Goal: Task Accomplishment & Management: Manage account settings

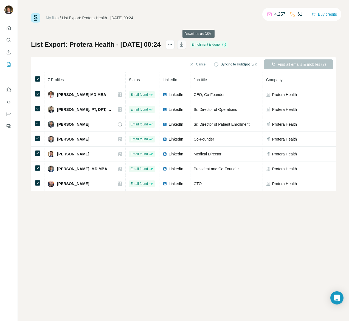
click at [186, 44] on button "button" at bounding box center [181, 44] width 9 height 9
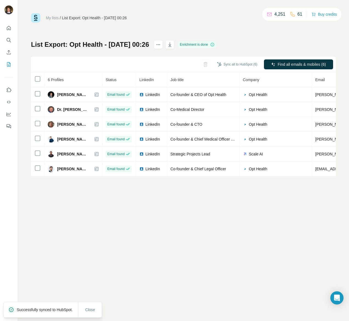
click at [41, 77] on th at bounding box center [37, 79] width 13 height 15
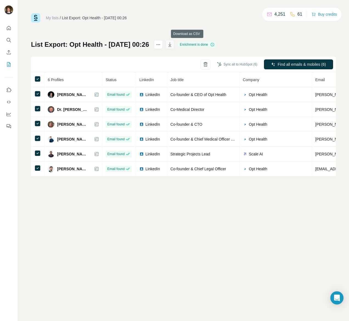
click at [173, 44] on icon "button" at bounding box center [169, 44] width 5 height 5
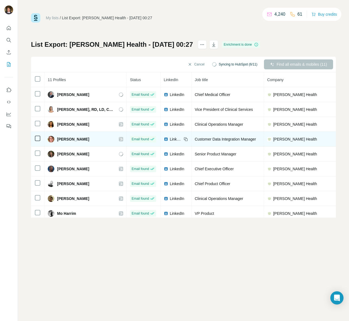
scroll to position [37, 0]
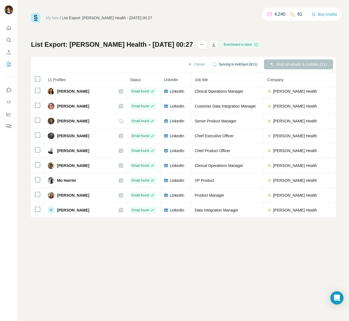
click at [213, 44] on icon "button" at bounding box center [214, 45] width 3 height 2
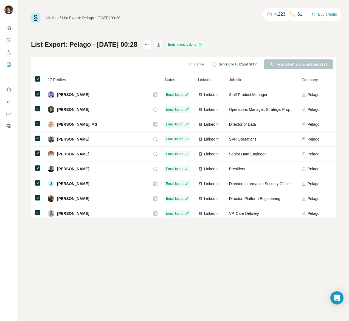
click at [161, 43] on icon "button" at bounding box center [158, 44] width 5 height 5
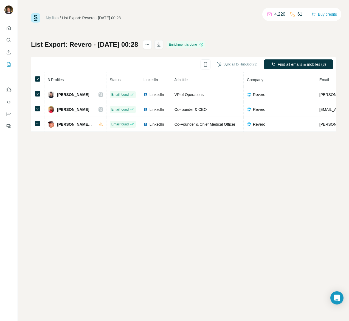
click at [162, 46] on icon "button" at bounding box center [158, 44] width 5 height 5
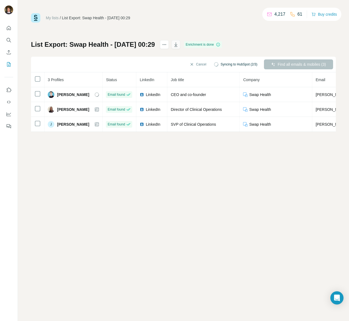
click at [179, 44] on icon "button" at bounding box center [175, 44] width 5 height 5
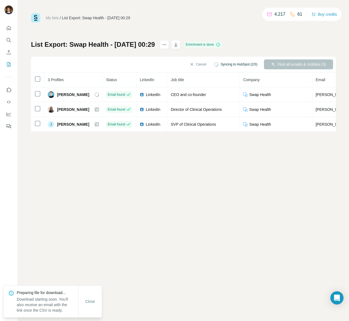
click at [174, 28] on div "My lists / List Export: Swap Health - [DATE] 00:29 4,217 61 Buy credits List Ex…" at bounding box center [183, 72] width 305 height 118
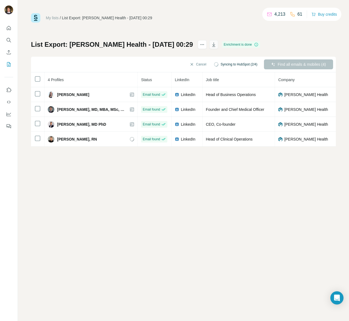
click at [210, 45] on button "button" at bounding box center [214, 44] width 9 height 9
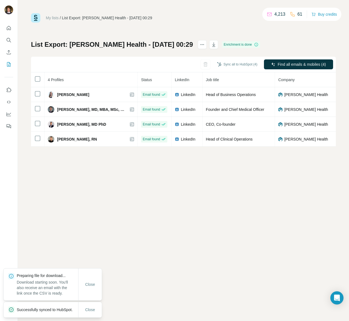
click at [324, 40] on div "My lists / List Export: Isaac Health - 15/08/2025 00:29 4,213 61 Buy credits Li…" at bounding box center [183, 79] width 305 height 133
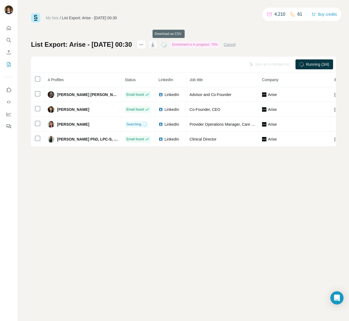
click at [156, 44] on icon "button" at bounding box center [152, 44] width 5 height 5
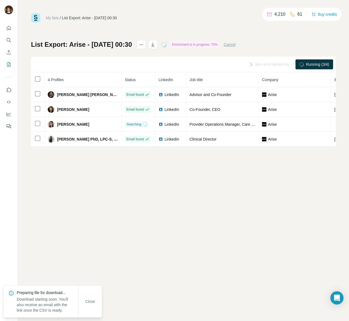
click at [169, 13] on div "My lists / List Export: Arise - [DATE] 00:30 4,210 61 Buy credits List Export: …" at bounding box center [184, 160] width 332 height 321
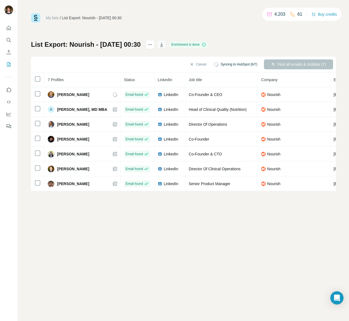
click at [163, 43] on icon "button" at bounding box center [161, 44] width 3 height 4
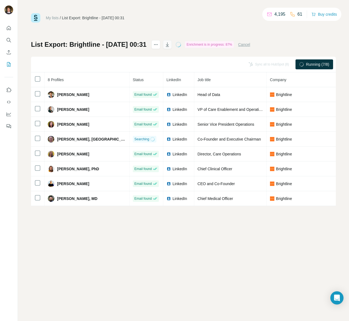
click at [170, 42] on icon "button" at bounding box center [167, 44] width 5 height 5
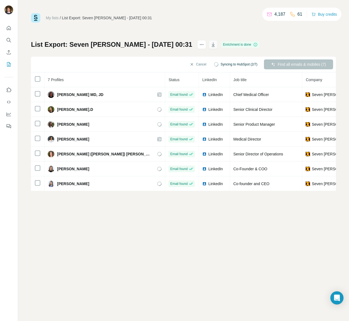
click at [209, 45] on button "button" at bounding box center [213, 44] width 9 height 9
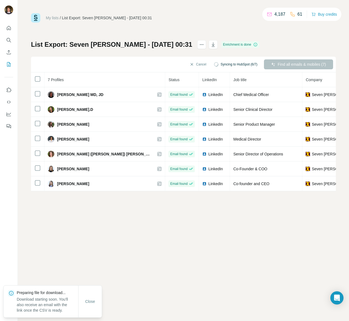
click at [169, 21] on div "My lists / List Export: Seven Starling - 15/08/2025 00:31 4,187 61 Buy credits" at bounding box center [183, 17] width 305 height 9
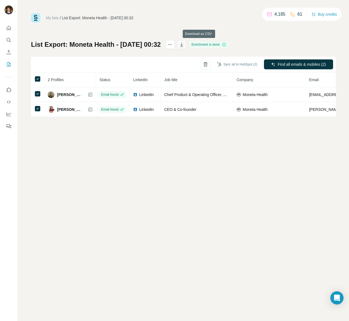
click at [185, 45] on icon "button" at bounding box center [181, 44] width 5 height 5
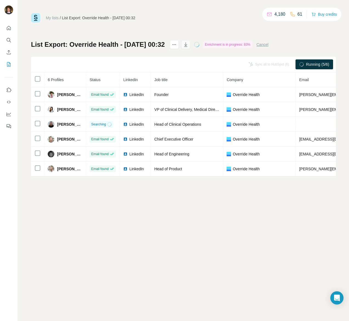
click at [187, 45] on icon "button" at bounding box center [186, 45] width 3 height 2
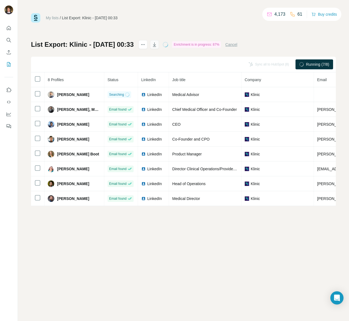
click at [157, 45] on icon "button" at bounding box center [154, 44] width 5 height 5
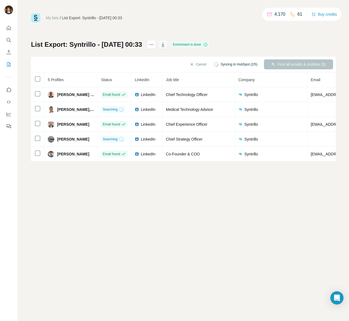
click at [168, 44] on button "button" at bounding box center [163, 44] width 9 height 9
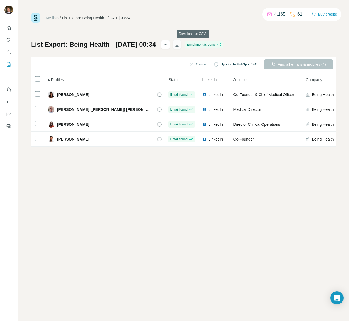
click at [180, 44] on icon "button" at bounding box center [176, 44] width 5 height 5
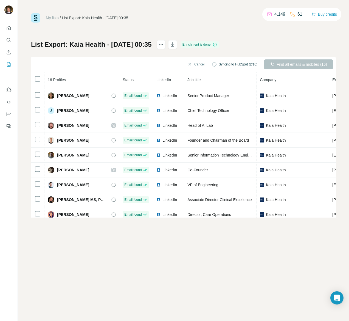
scroll to position [111, 0]
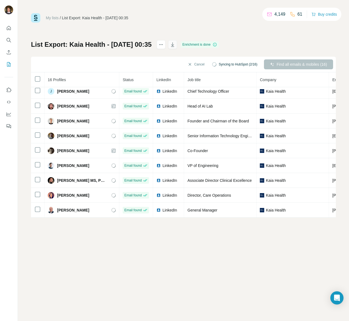
click at [174, 45] on icon "button" at bounding box center [172, 45] width 3 height 2
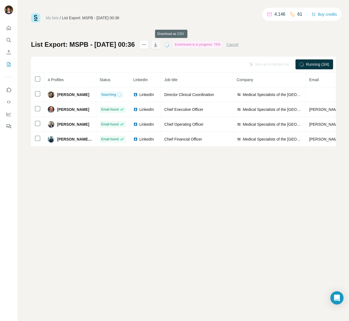
click at [158, 44] on icon "button" at bounding box center [155, 44] width 5 height 5
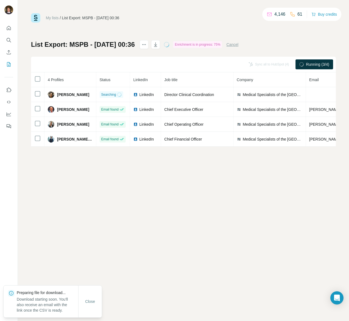
click at [163, 15] on div "My lists / List Export: MSPB - 15/08/2025 00:36 4,146 61 Buy credits" at bounding box center [183, 17] width 305 height 9
